Goal: Task Accomplishment & Management: Manage account settings

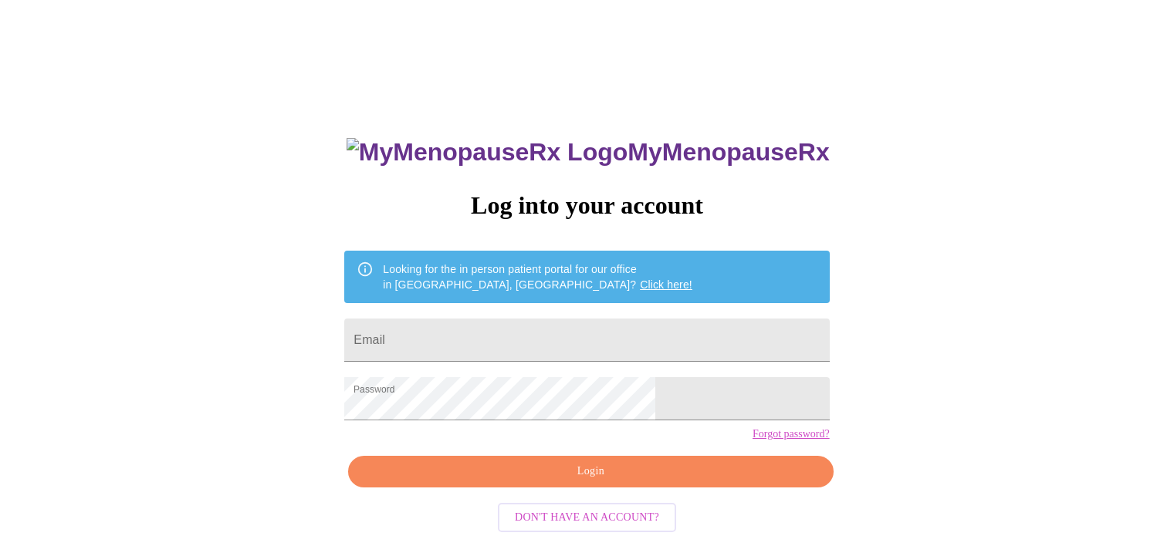
scroll to position [29, 0]
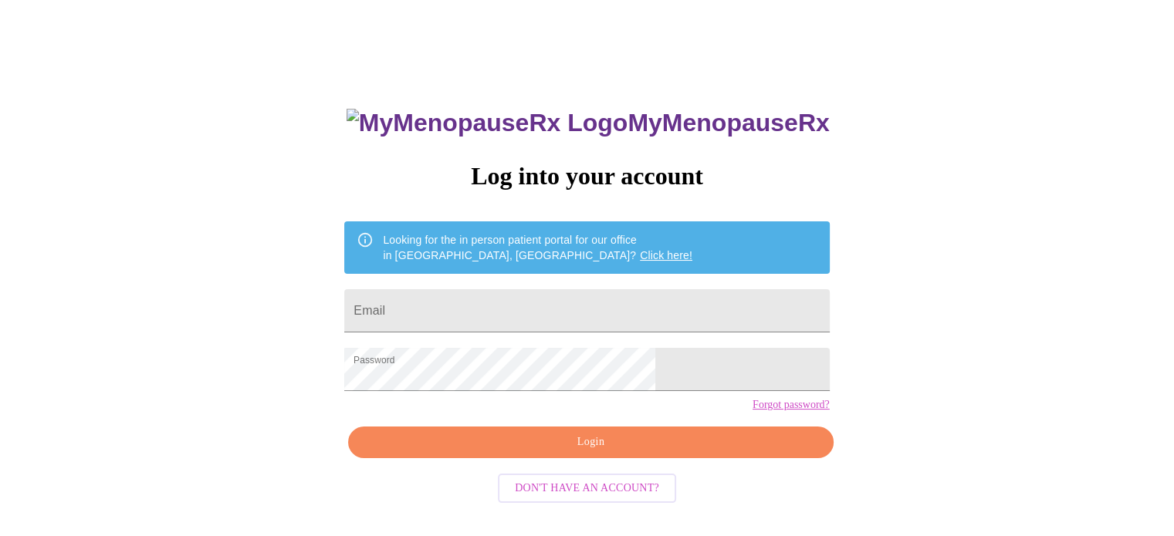
click at [593, 452] on span "Login" at bounding box center [590, 442] width 449 height 19
click at [587, 452] on span "Login" at bounding box center [590, 442] width 449 height 19
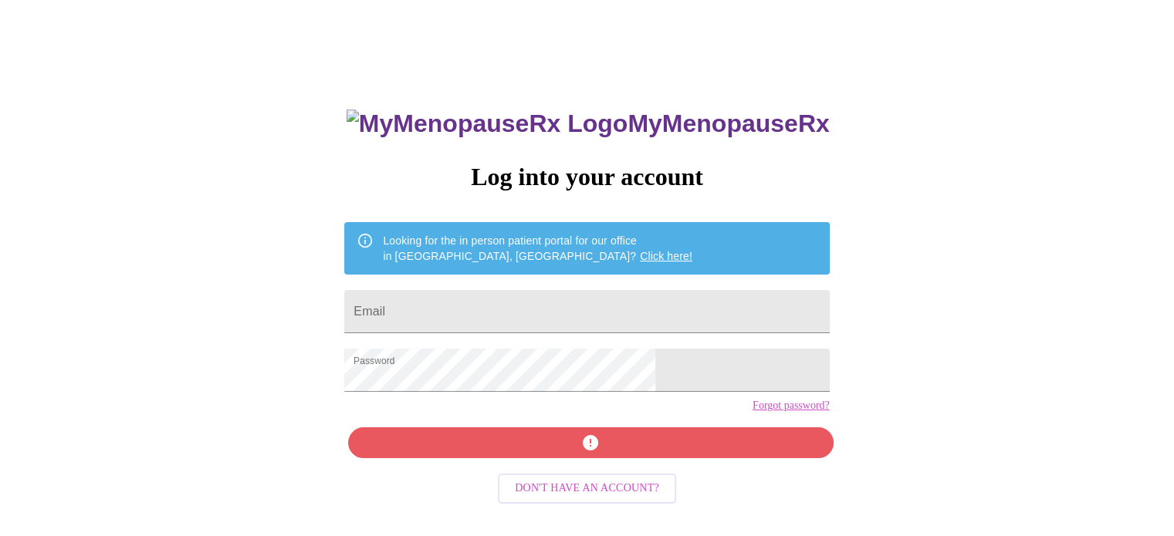
click at [642, 465] on div "MyMenopauseRx Log into your account Looking for the in person patient portal fo…" at bounding box center [587, 353] width 516 height 536
click at [498, 304] on input "Email" at bounding box center [586, 311] width 485 height 43
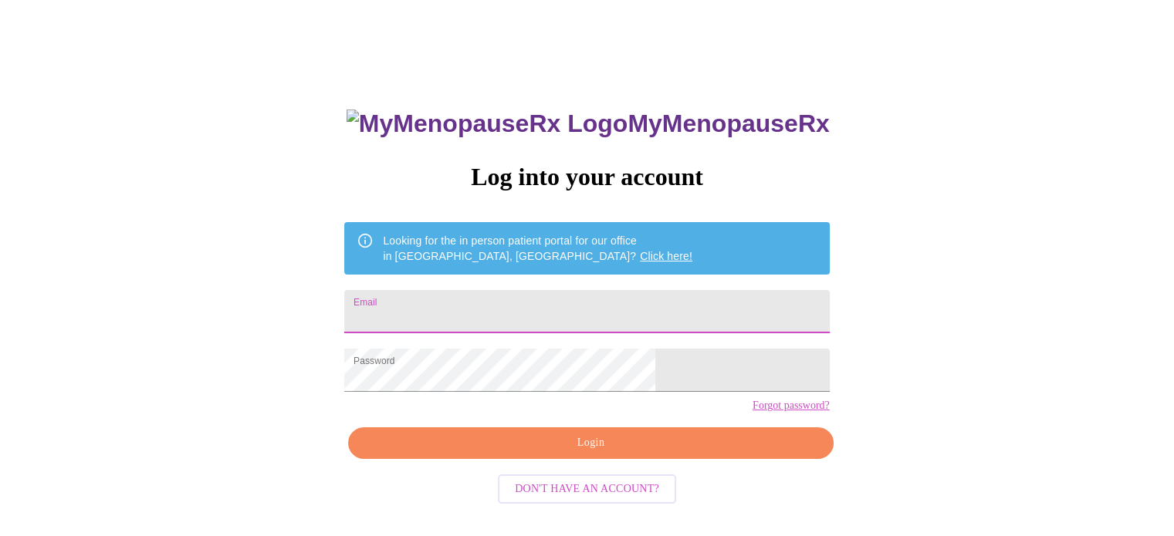
type input "[EMAIL_ADDRESS][DOMAIN_NAME]"
click at [617, 459] on button "Login" at bounding box center [590, 444] width 485 height 32
